Goal: Transaction & Acquisition: Purchase product/service

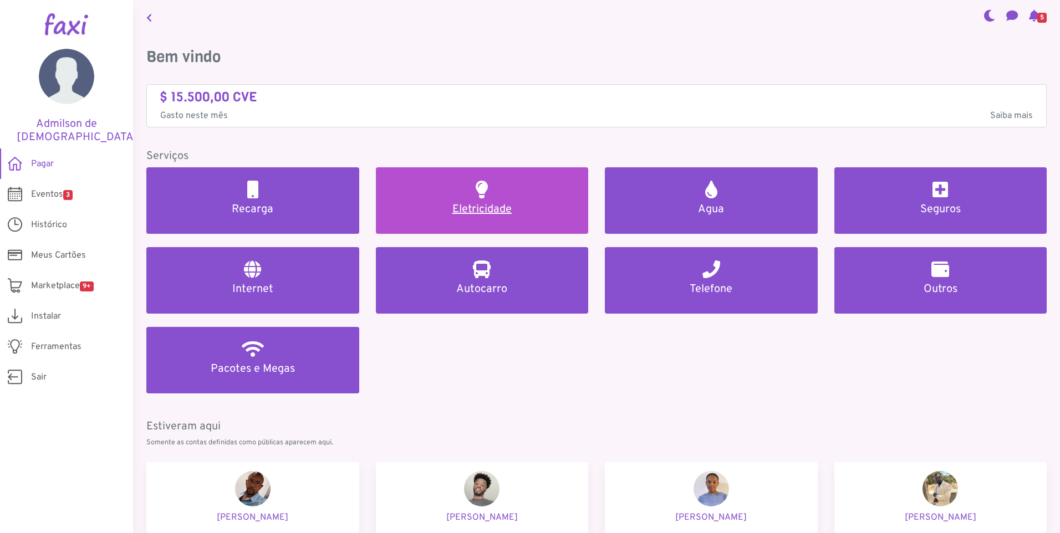
click at [466, 208] on h5 "Eletricidade" at bounding box center [482, 209] width 186 height 13
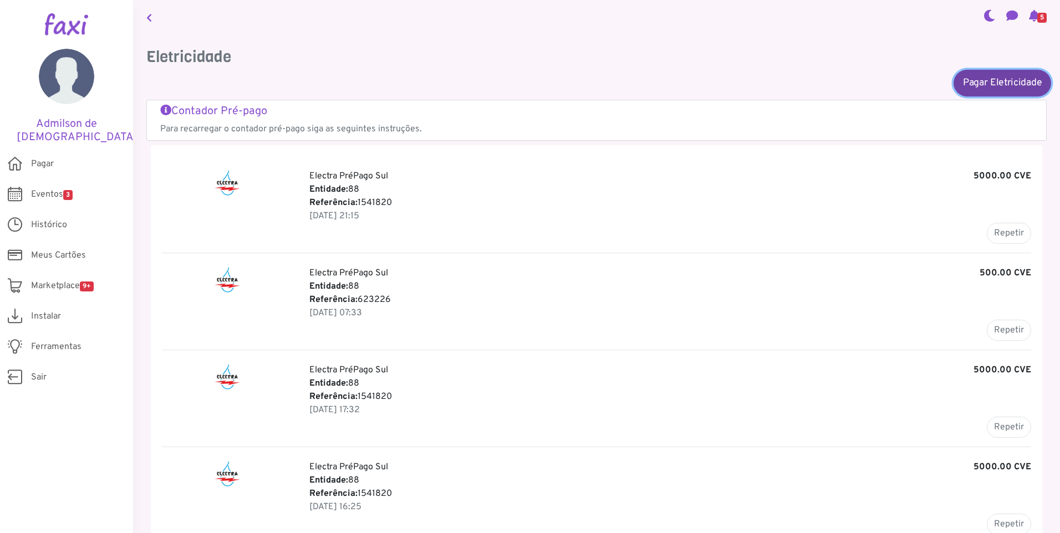
click at [964, 86] on link "Pagar Eletricidade" at bounding box center [1003, 82] width 98 height 27
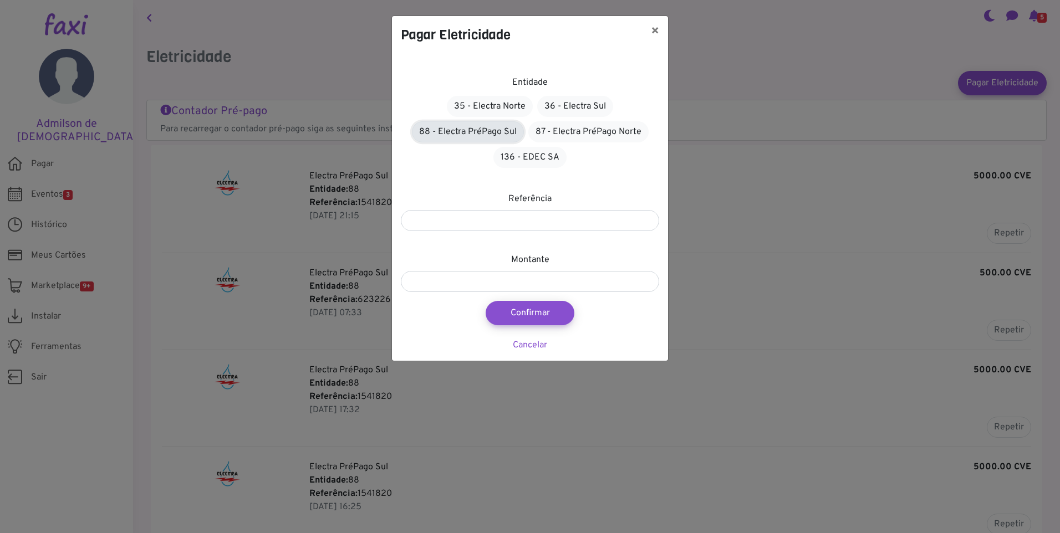
click at [491, 130] on link "88 - Electra PréPago Sul" at bounding box center [468, 131] width 112 height 21
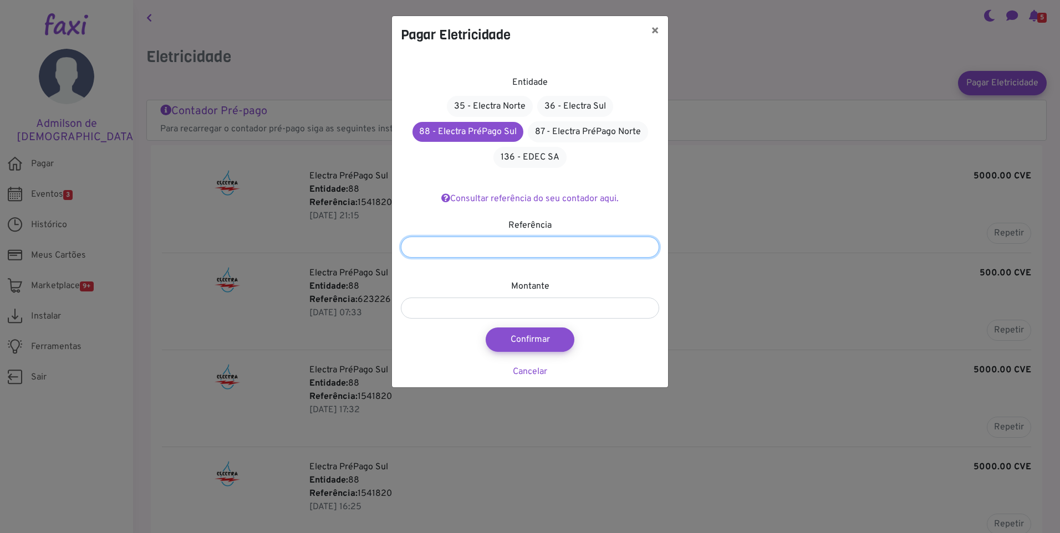
click at [507, 248] on input "number" at bounding box center [530, 247] width 258 height 21
type input "*******"
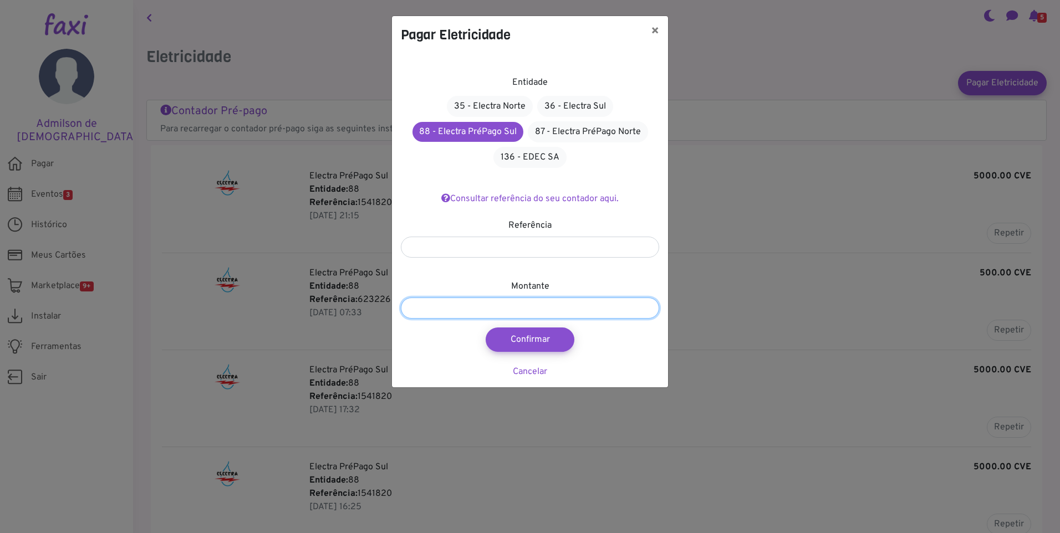
click at [501, 319] on div "Entidade 35 - Electra Norte 36 - Electra Sul 88 - Electra PréPago Sul 87 - Elec…" at bounding box center [530, 221] width 276 height 334
type input "***"
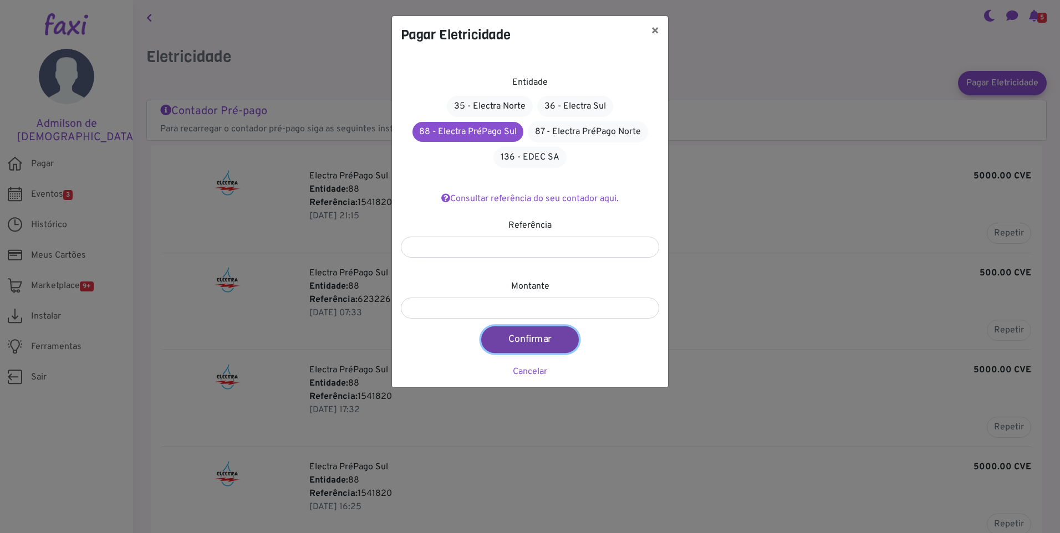
click at [557, 341] on button "Confirmar" at bounding box center [530, 340] width 98 height 27
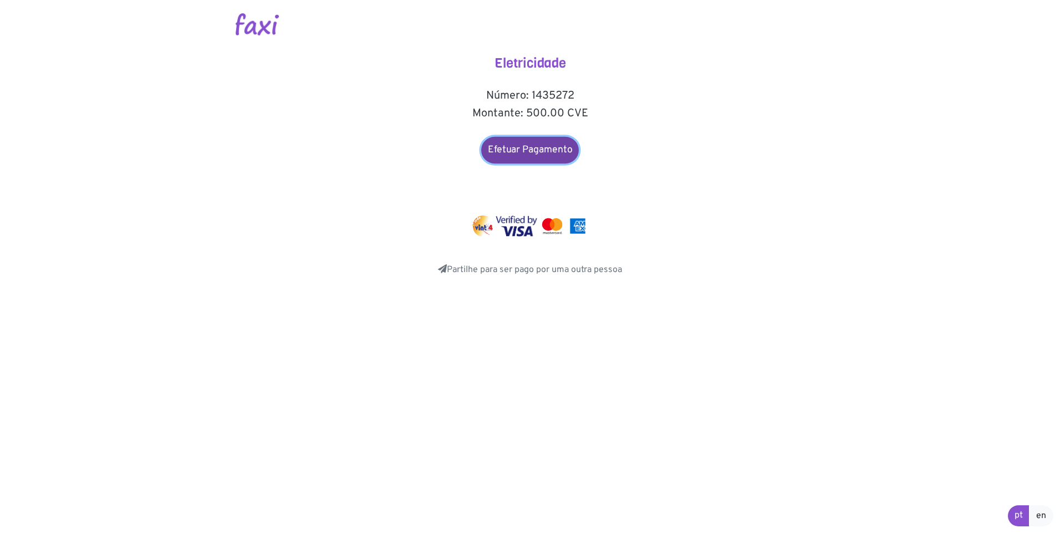
click at [535, 151] on link "Efetuar Pagamento" at bounding box center [530, 150] width 98 height 27
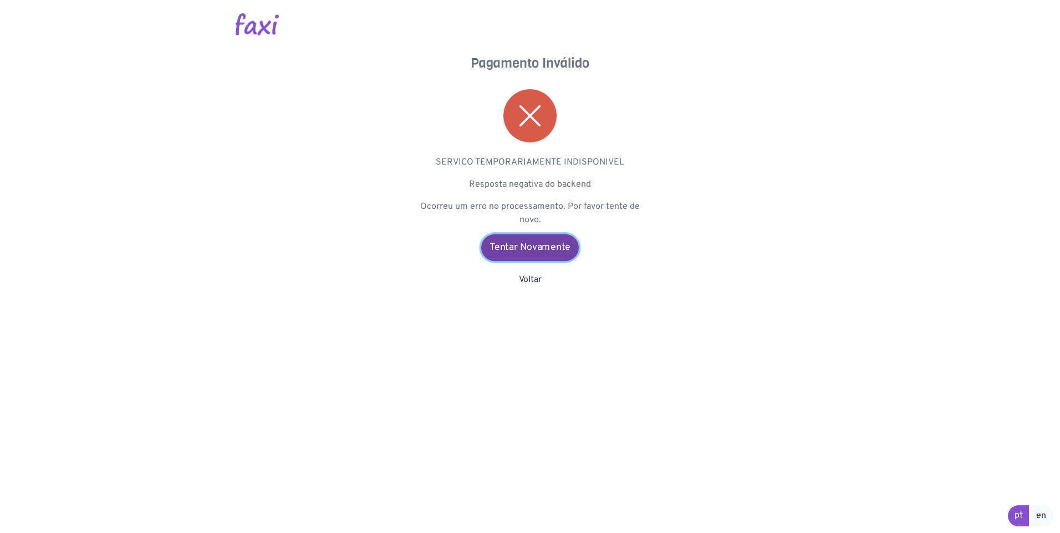
click at [537, 246] on link "Tentar Novamente" at bounding box center [530, 248] width 98 height 27
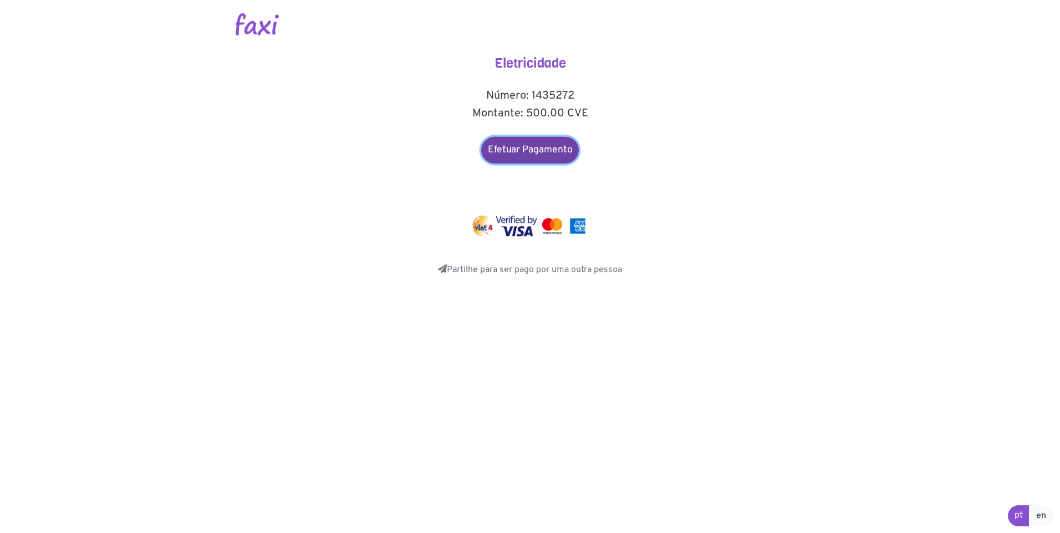
click at [546, 146] on link "Efetuar Pagamento" at bounding box center [530, 150] width 98 height 27
